Goal: Task Accomplishment & Management: Manage account settings

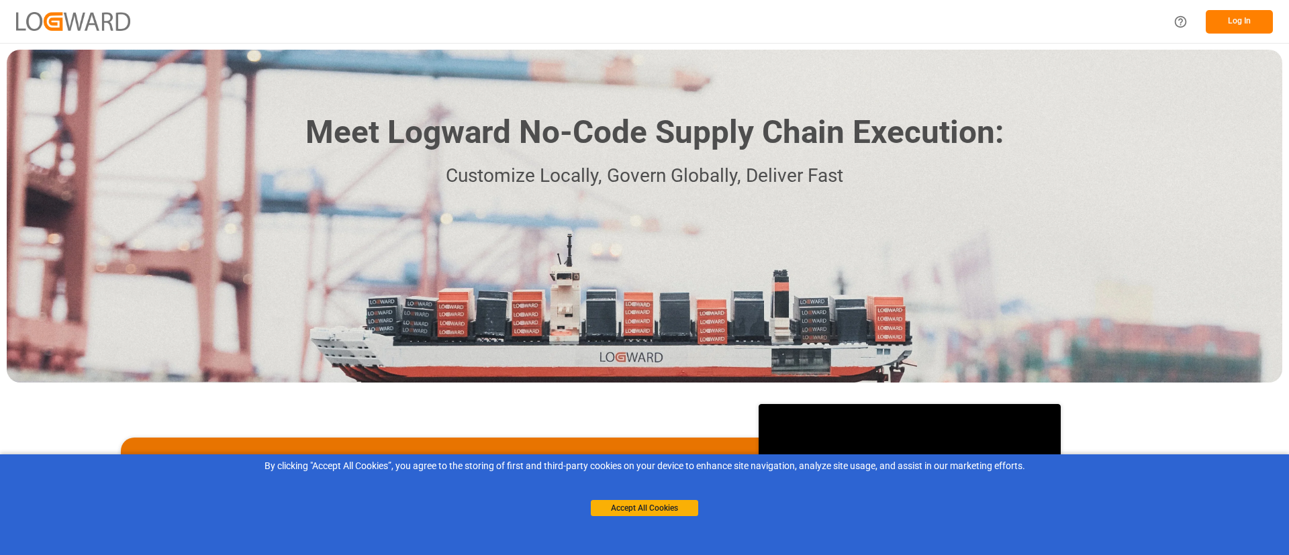
click at [1242, 30] on button "Log In" at bounding box center [1239, 22] width 67 height 24
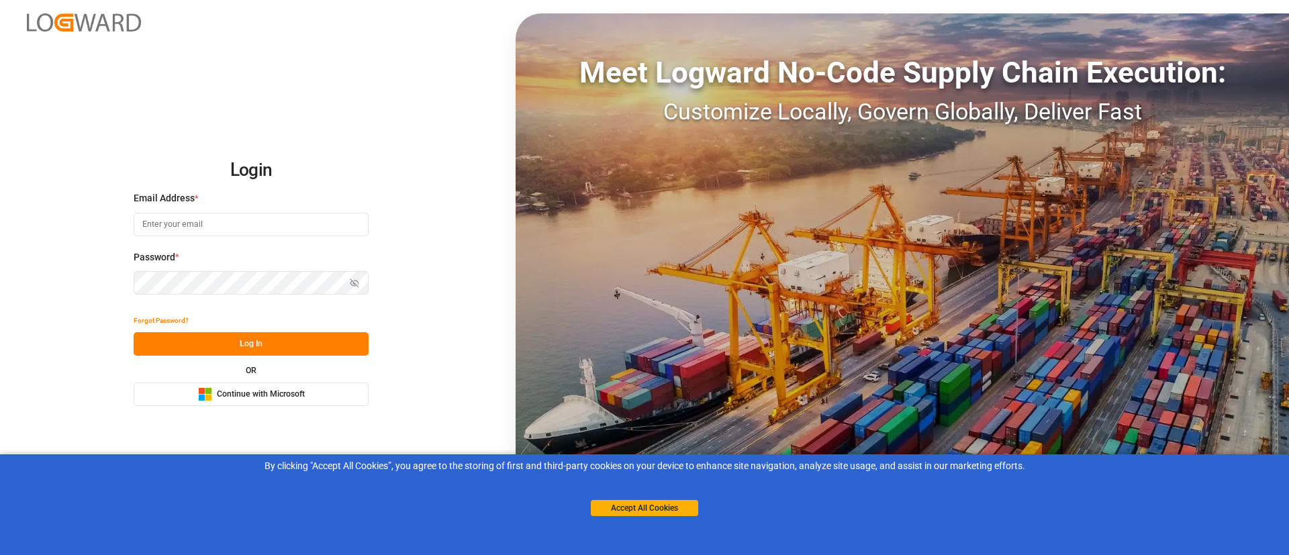
click at [239, 391] on span "Continue with Microsoft" at bounding box center [261, 395] width 88 height 12
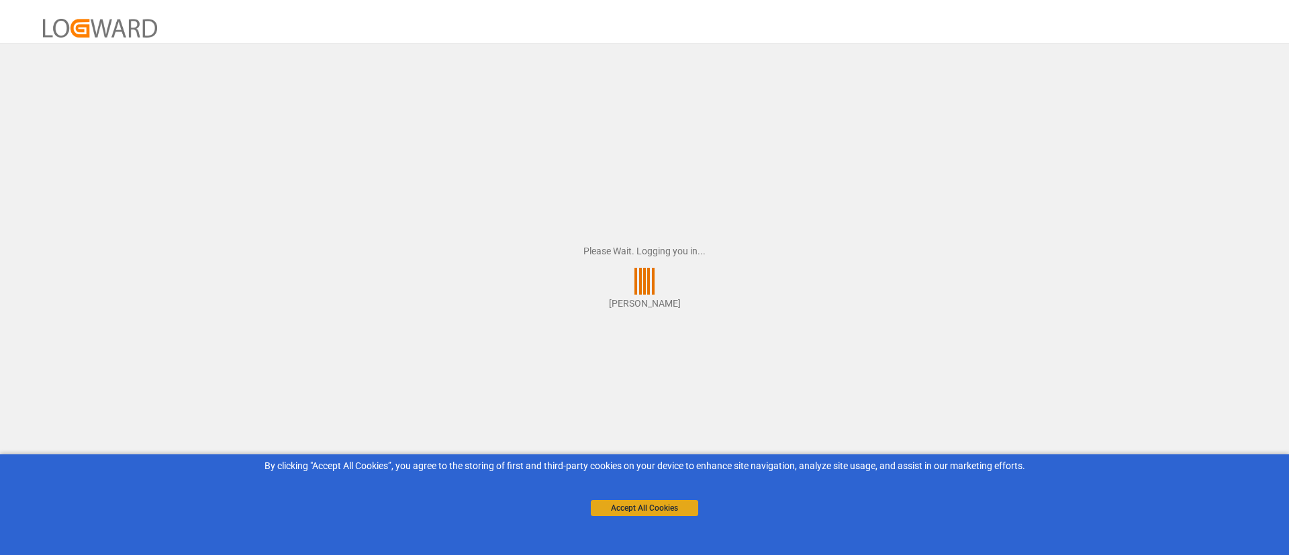
click at [622, 509] on button "Accept All Cookies" at bounding box center [644, 508] width 107 height 16
